Goal: Feedback & Contribution: Leave review/rating

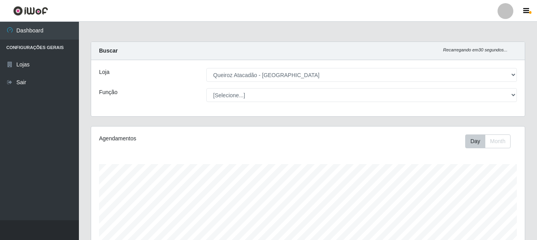
select select "464"
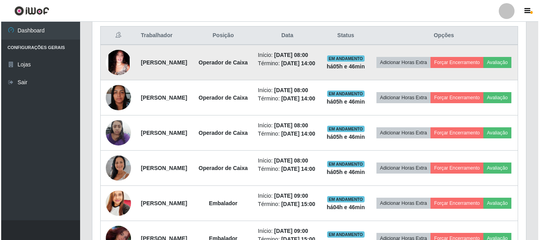
scroll to position [231, 0]
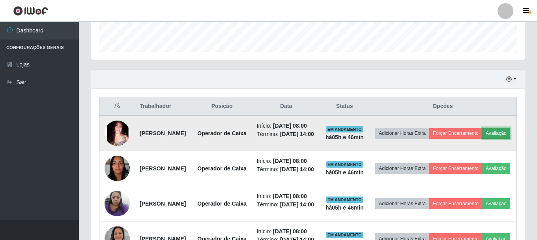
click at [482, 139] on button "Avaliação" at bounding box center [496, 133] width 28 height 11
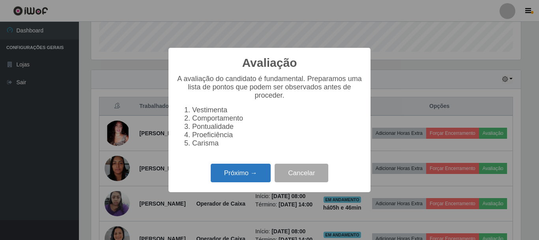
click at [232, 178] on button "Próximo →" at bounding box center [241, 172] width 60 height 19
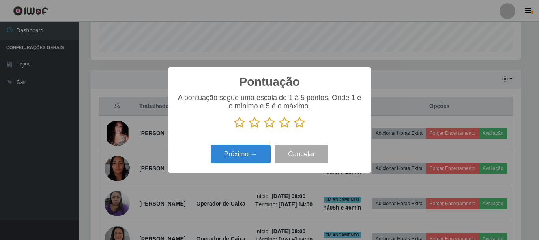
scroll to position [394601, 394335]
click at [297, 123] on icon at bounding box center [299, 122] width 11 height 12
click at [294, 128] on input "radio" at bounding box center [294, 128] width 0 height 0
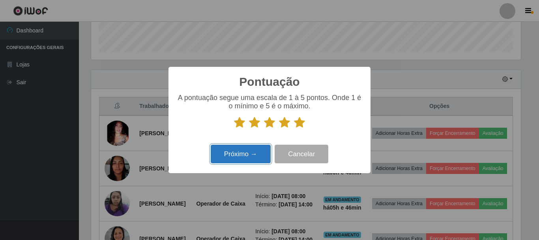
click at [245, 151] on button "Próximo →" at bounding box center [241, 153] width 60 height 19
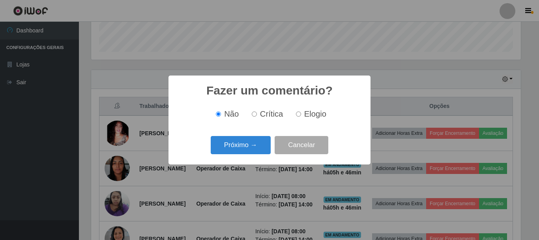
click at [300, 116] on input "Elogio" at bounding box center [298, 113] width 5 height 5
radio input "true"
click at [241, 143] on button "Próximo →" at bounding box center [241, 145] width 60 height 19
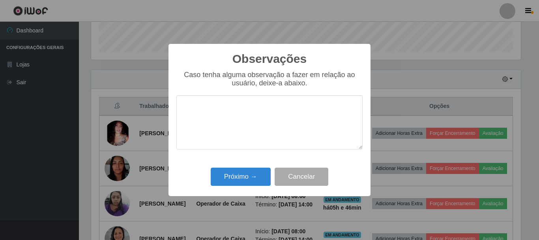
click at [242, 114] on textarea at bounding box center [269, 122] width 186 height 54
type textarea "PONTUAL"
click at [253, 173] on button "Próximo →" at bounding box center [241, 176] width 60 height 19
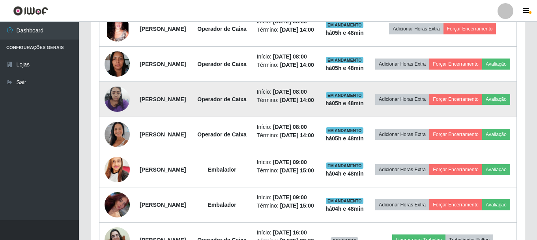
scroll to position [321, 0]
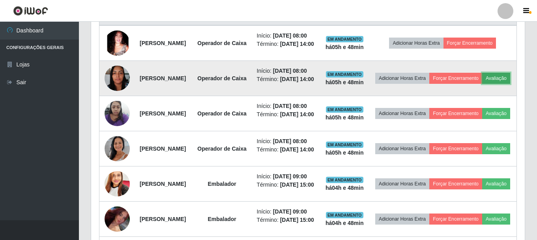
click at [482, 84] on button "Avaliação" at bounding box center [496, 78] width 28 height 11
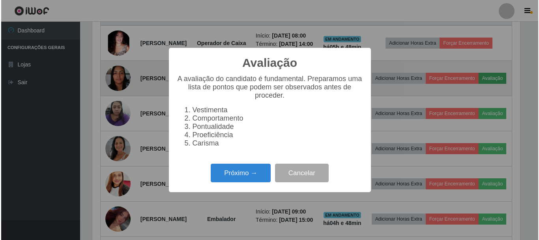
scroll to position [164, 430]
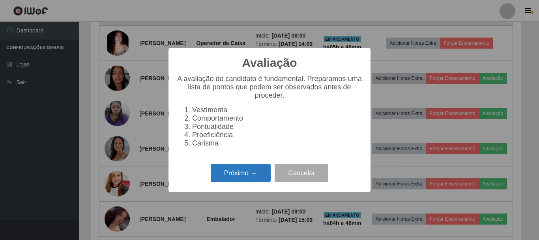
click at [247, 178] on button "Próximo →" at bounding box center [241, 172] width 60 height 19
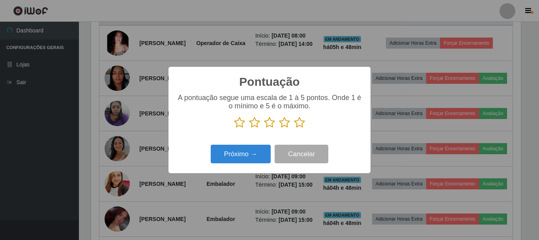
scroll to position [394601, 394335]
click at [299, 124] on icon at bounding box center [299, 122] width 11 height 12
click at [294, 128] on input "radio" at bounding box center [294, 128] width 0 height 0
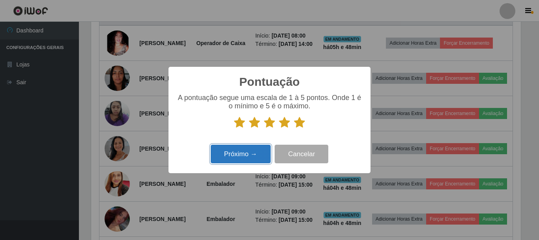
click at [243, 154] on button "Próximo →" at bounding box center [241, 153] width 60 height 19
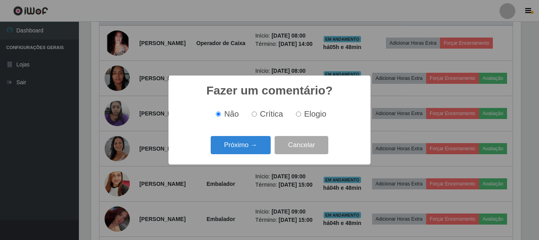
click at [296, 115] on input "Elogio" at bounding box center [298, 113] width 5 height 5
radio input "true"
click at [217, 176] on div "Fazer um comentário? × Não Crítica Elogio Próximo → Cancelar" at bounding box center [269, 120] width 539 height 240
click at [241, 134] on div "Fazer um comentário? × Não Crítica Elogio Próximo → Cancelar" at bounding box center [270, 119] width 202 height 88
click at [237, 147] on button "Próximo →" at bounding box center [241, 145] width 60 height 19
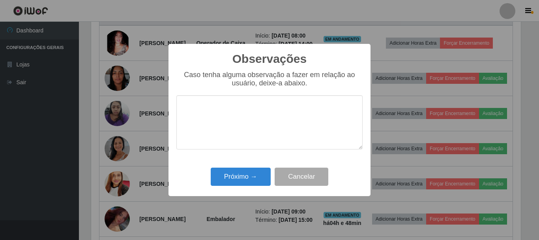
click at [263, 129] on textarea at bounding box center [269, 122] width 186 height 54
type textarea "PONTUAL"
click at [227, 180] on button "Próximo →" at bounding box center [241, 176] width 60 height 19
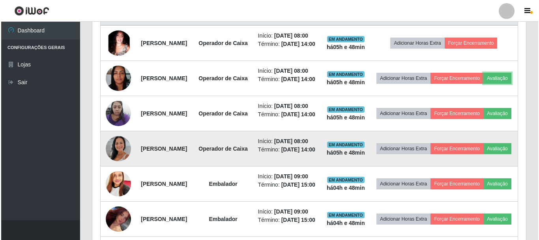
scroll to position [164, 434]
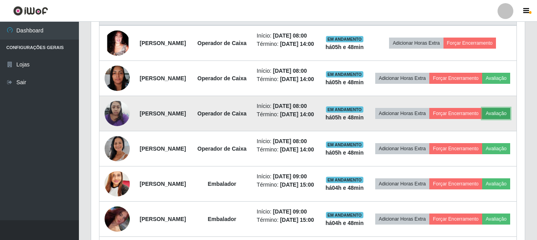
click at [482, 119] on button "Avaliação" at bounding box center [496, 113] width 28 height 11
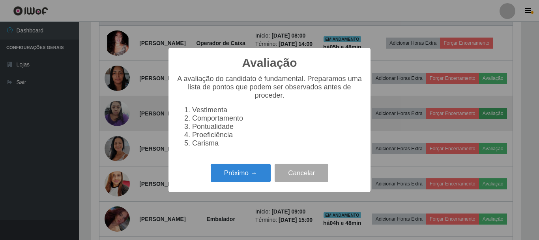
scroll to position [164, 430]
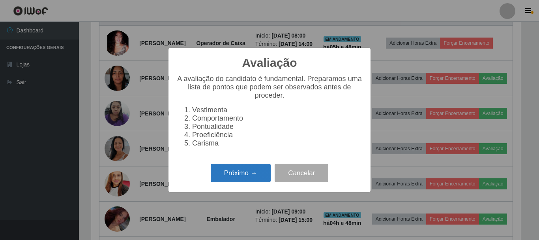
click at [230, 173] on button "Próximo →" at bounding box center [241, 172] width 60 height 19
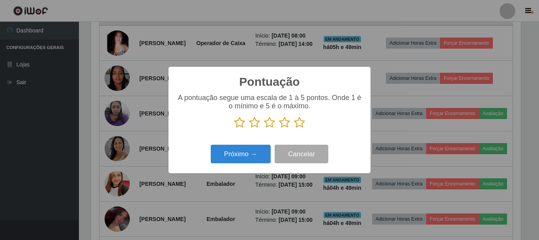
click at [298, 120] on icon at bounding box center [299, 122] width 11 height 12
click at [294, 128] on input "radio" at bounding box center [294, 128] width 0 height 0
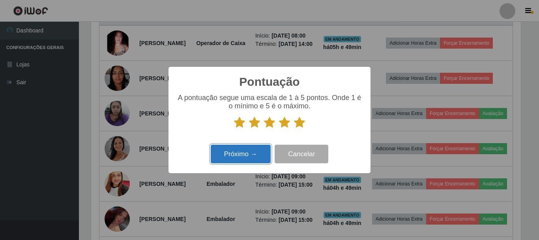
click at [256, 159] on button "Próximo →" at bounding box center [241, 153] width 60 height 19
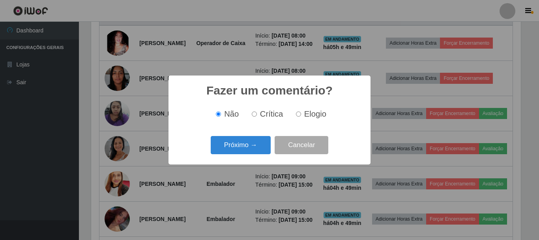
click at [298, 113] on input "Elogio" at bounding box center [298, 113] width 5 height 5
radio input "true"
click at [246, 142] on button "Próximo →" at bounding box center [241, 145] width 60 height 19
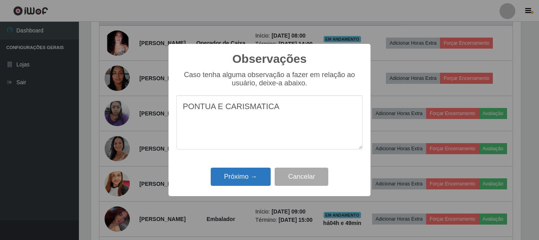
type textarea "PONTUA E CARISMATICA"
click at [240, 180] on button "Próximo →" at bounding box center [241, 176] width 60 height 19
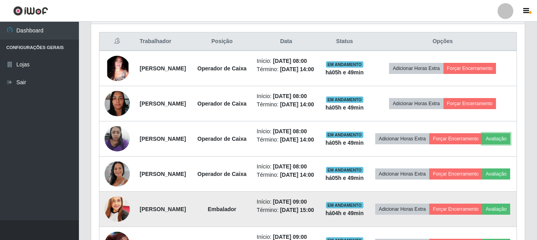
scroll to position [281, 0]
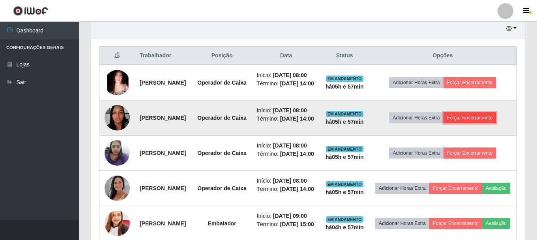
click at [475, 123] on button "Forçar Encerramento" at bounding box center [470, 117] width 53 height 11
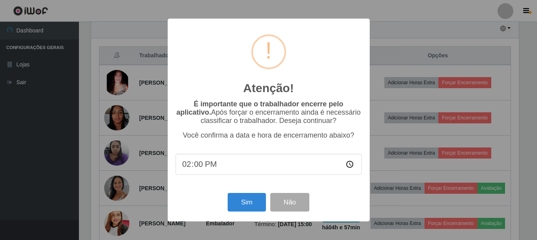
scroll to position [164, 430]
click at [246, 201] on button "Sim" at bounding box center [248, 202] width 38 height 19
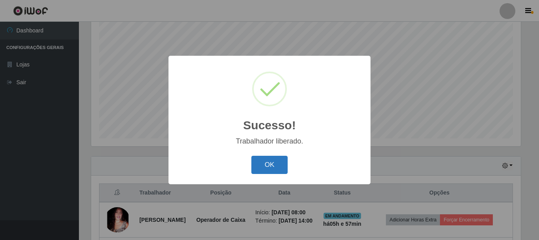
click at [267, 167] on button "OK" at bounding box center [269, 165] width 37 height 19
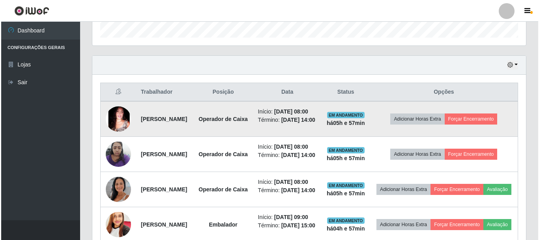
scroll to position [263, 0]
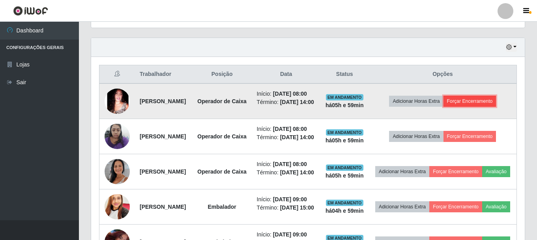
click at [475, 107] on button "Forçar Encerramento" at bounding box center [470, 101] width 53 height 11
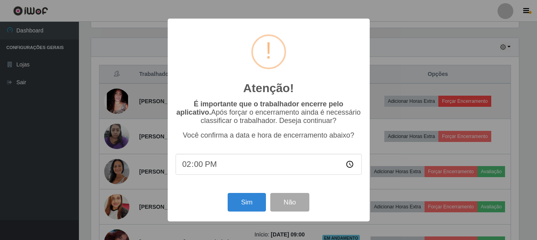
scroll to position [164, 430]
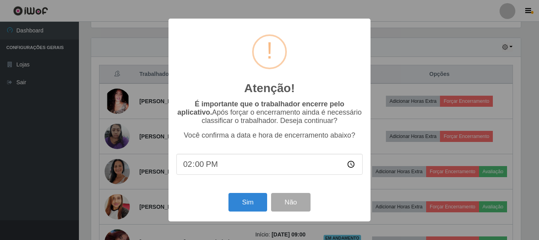
click at [270, 208] on div "Sim Não" at bounding box center [269, 202] width 186 height 23
click at [256, 208] on button "Sim" at bounding box center [248, 202] width 38 height 19
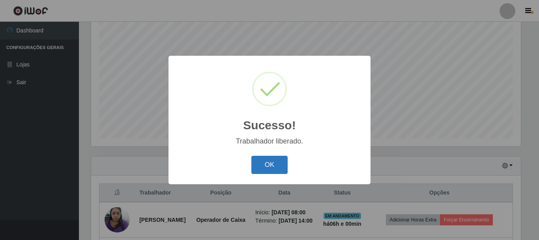
click at [271, 169] on button "OK" at bounding box center [269, 165] width 37 height 19
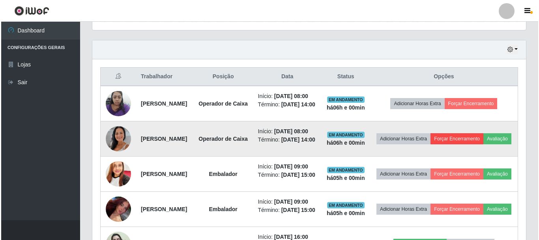
scroll to position [263, 0]
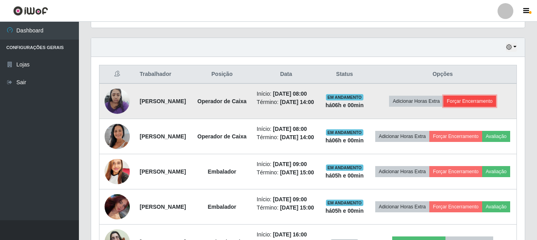
click at [490, 106] on button "Forçar Encerramento" at bounding box center [470, 101] width 53 height 11
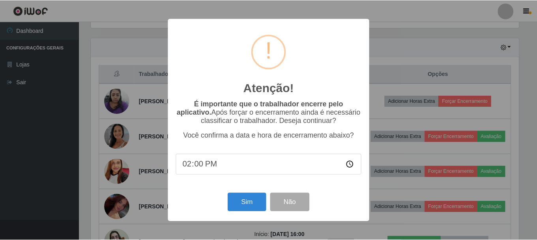
scroll to position [164, 430]
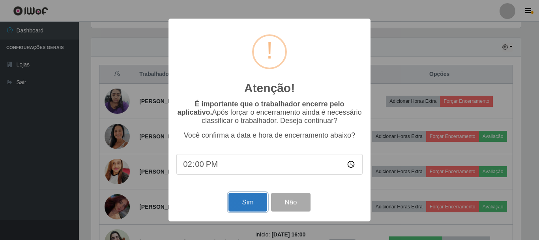
click at [250, 204] on button "Sim" at bounding box center [248, 202] width 38 height 19
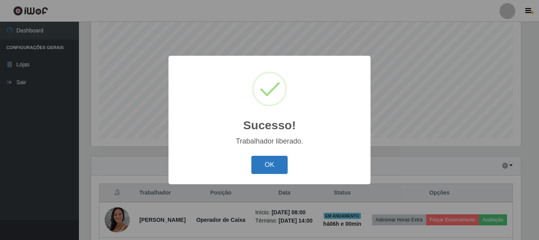
click at [270, 161] on button "OK" at bounding box center [269, 165] width 37 height 19
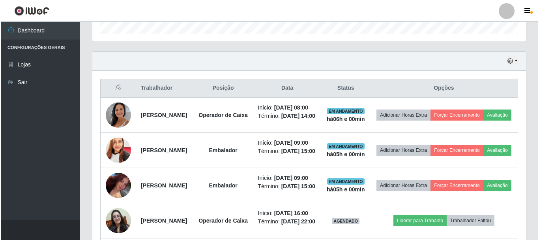
scroll to position [263, 0]
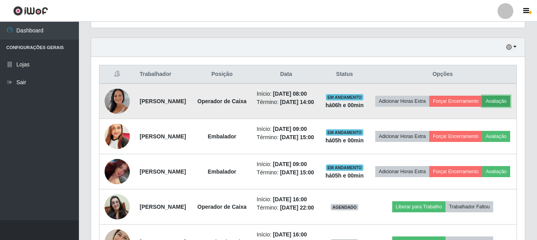
click at [482, 107] on button "Avaliação" at bounding box center [496, 101] width 28 height 11
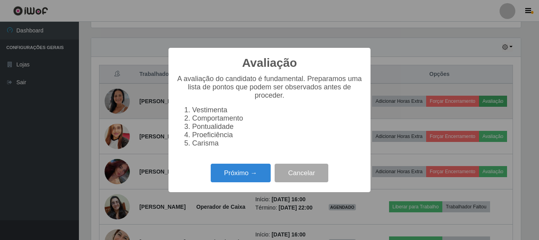
scroll to position [164, 430]
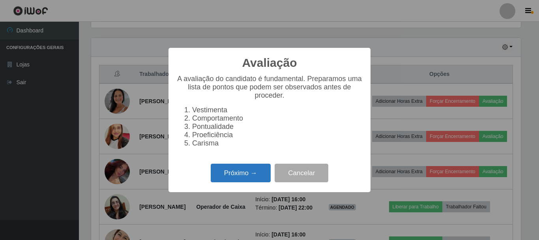
click at [251, 182] on button "Próximo →" at bounding box center [241, 172] width 60 height 19
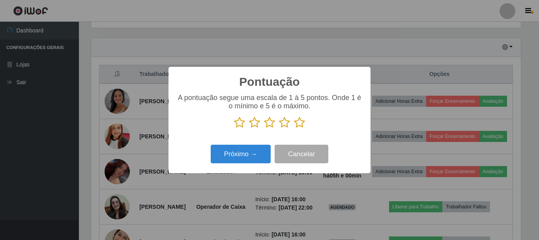
click at [302, 123] on icon at bounding box center [299, 122] width 11 height 12
click at [294, 128] on input "radio" at bounding box center [294, 128] width 0 height 0
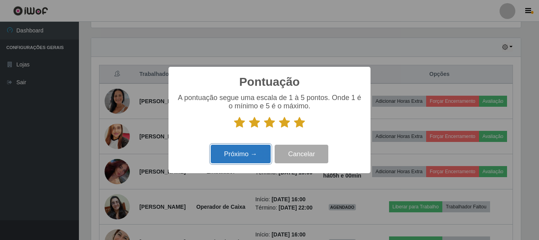
click at [242, 157] on button "Próximo →" at bounding box center [241, 153] width 60 height 19
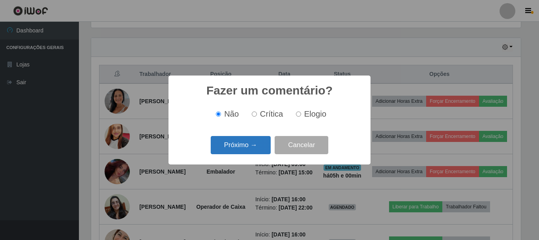
click at [248, 147] on button "Próximo →" at bounding box center [241, 145] width 60 height 19
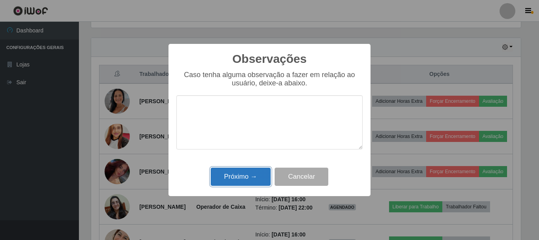
click at [240, 174] on button "Próximo →" at bounding box center [241, 176] width 60 height 19
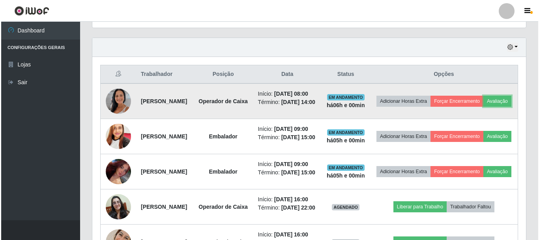
scroll to position [164, 434]
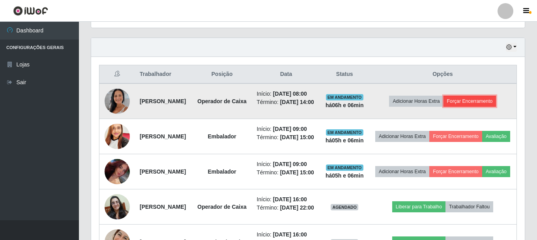
click at [478, 106] on button "Forçar Encerramento" at bounding box center [470, 101] width 53 height 11
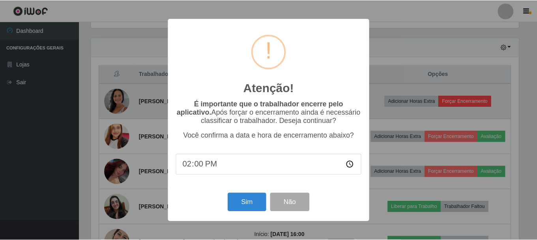
scroll to position [164, 430]
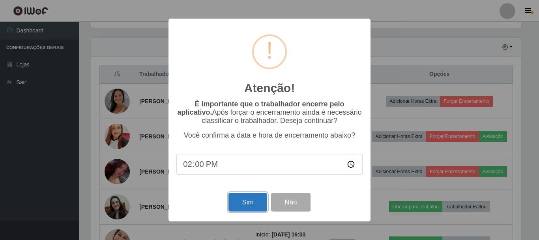
click at [244, 199] on button "Sim" at bounding box center [248, 202] width 38 height 19
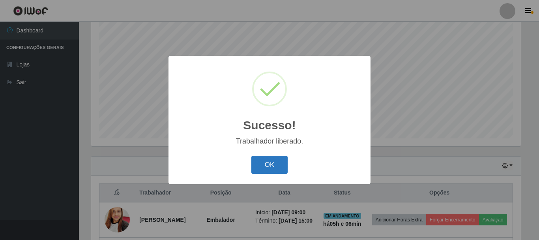
click at [268, 166] on button "OK" at bounding box center [269, 165] width 37 height 19
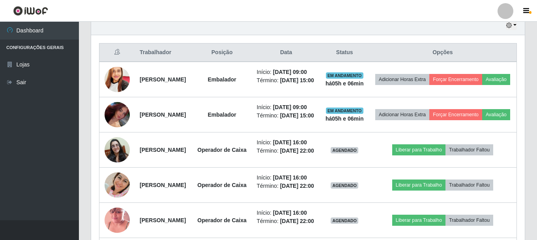
scroll to position [302, 0]
